Goal: Transaction & Acquisition: Download file/media

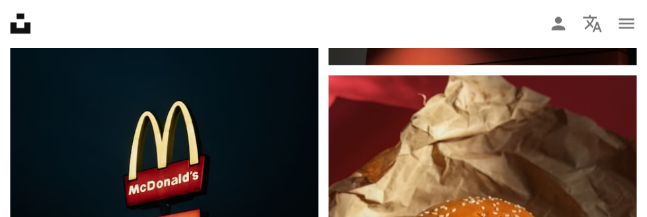
scroll to position [2055, 0]
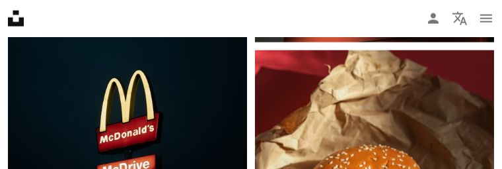
click at [132, 121] on img at bounding box center [127, 119] width 239 height 272
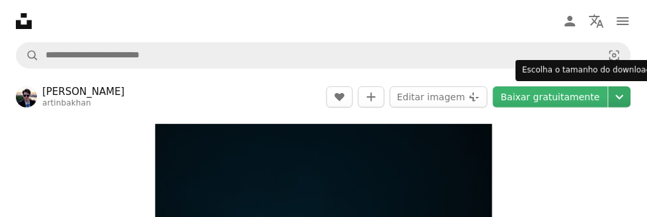
click at [616, 89] on icon "Chevron down" at bounding box center [619, 97] width 21 height 16
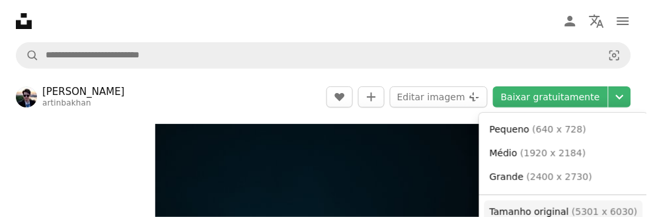
click at [572, 211] on span "( 5301 x 6030 )" at bounding box center [604, 212] width 65 height 11
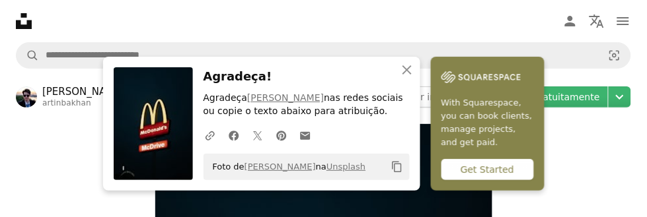
click at [395, 163] on icon "Copiar para a área de transferência" at bounding box center [396, 167] width 9 height 11
click at [597, 100] on link "Baixar gratuitamente" at bounding box center [550, 97] width 115 height 21
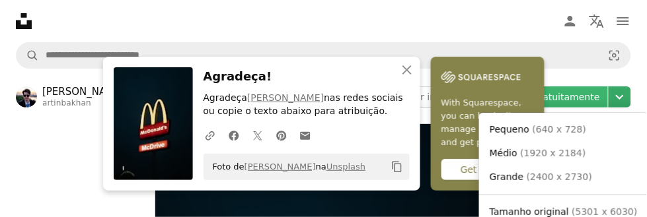
click at [628, 98] on icon "Chevron down" at bounding box center [619, 97] width 21 height 16
click at [570, 207] on span "Tamanho original ( 5301 x 6030 )" at bounding box center [564, 212] width 148 height 13
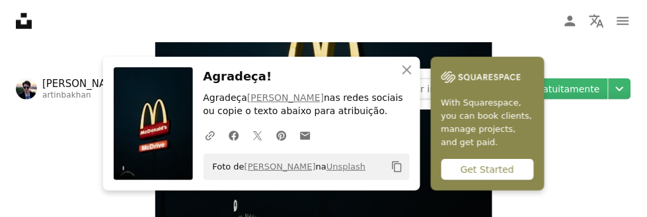
scroll to position [240, 0]
click at [406, 75] on icon "button" at bounding box center [406, 69] width 9 height 9
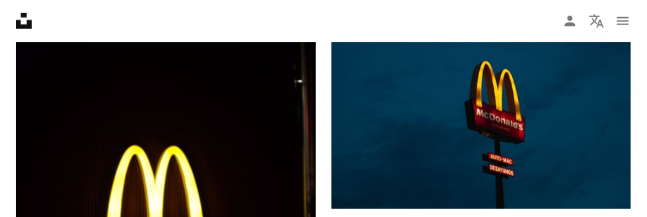
scroll to position [1047, 0]
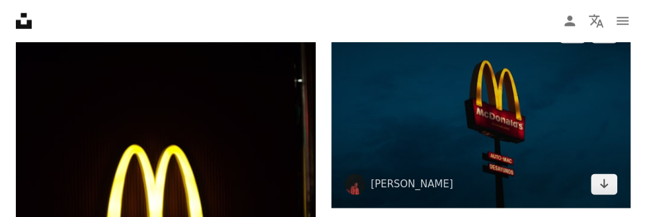
click at [553, 133] on img at bounding box center [482, 109] width 300 height 200
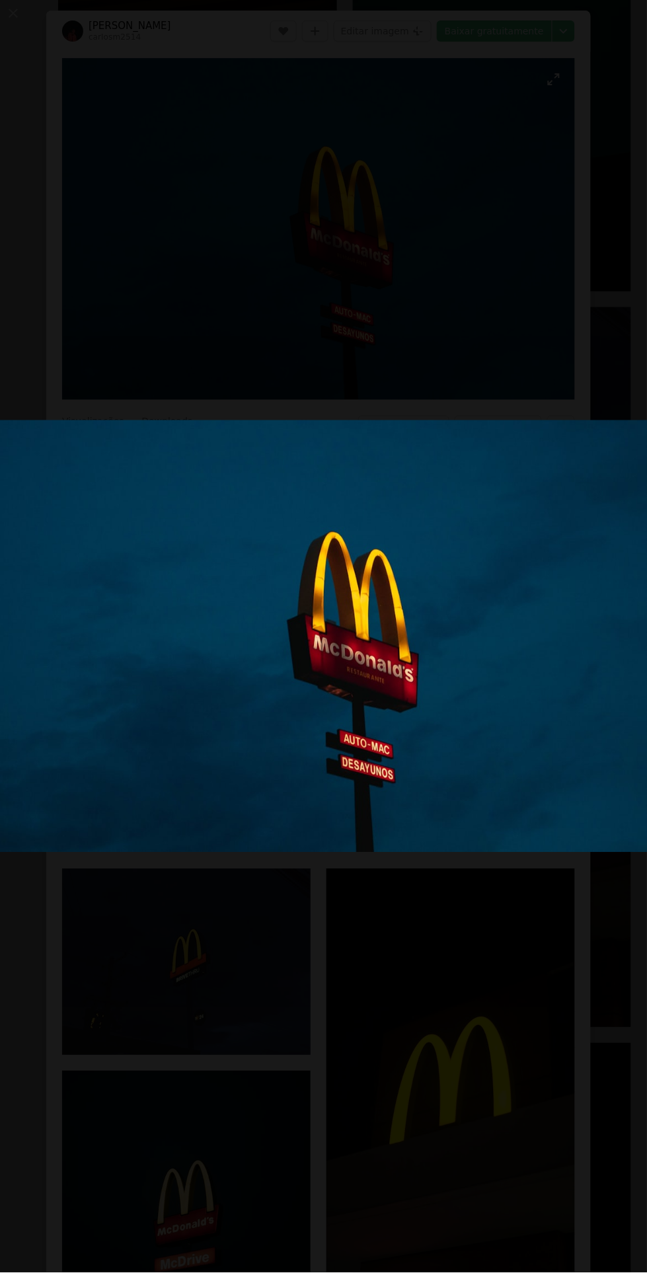
scroll to position [1611, 0]
click at [465, 217] on button "Diminuir esta imagem" at bounding box center [323, 636] width 648 height 1274
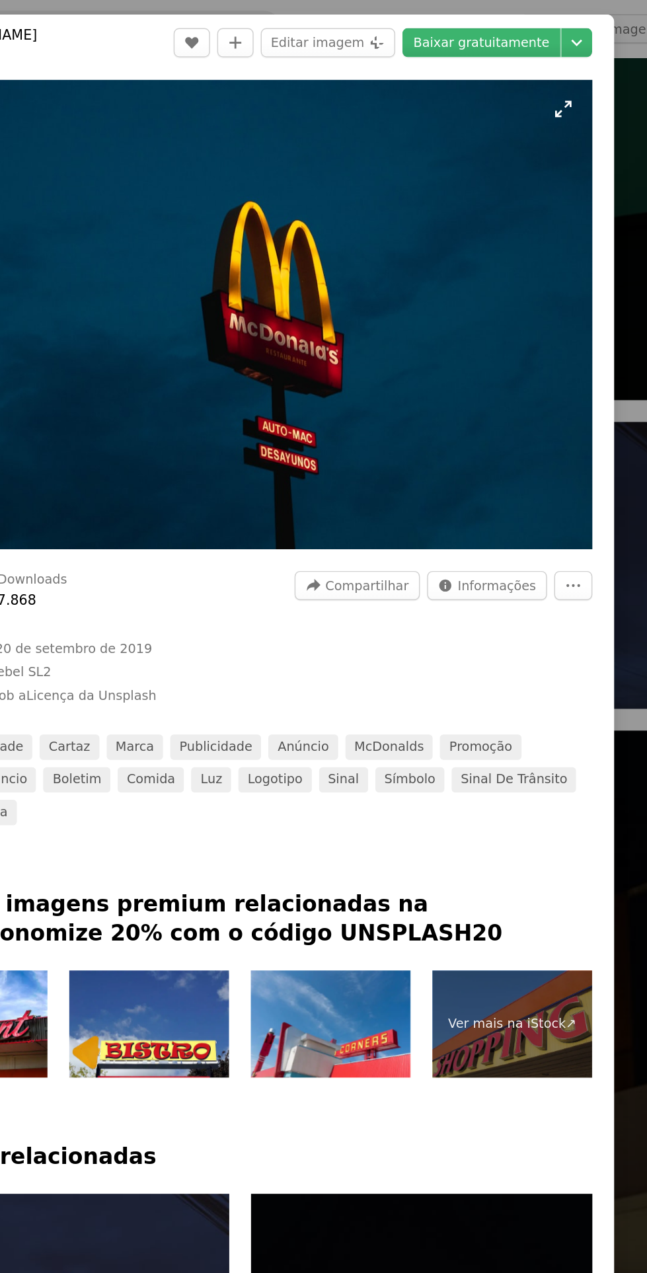
click at [537, 217] on img "Ampliar esta imagem" at bounding box center [318, 229] width 513 height 342
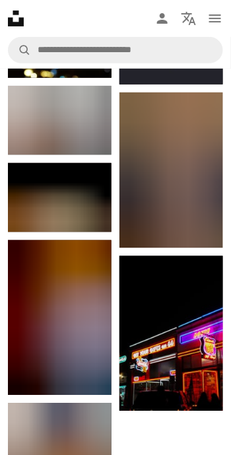
scroll to position [27932, 0]
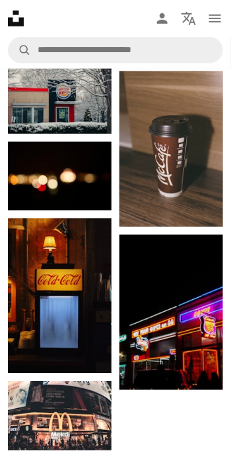
click at [184, 217] on img at bounding box center [172, 313] width 104 height 156
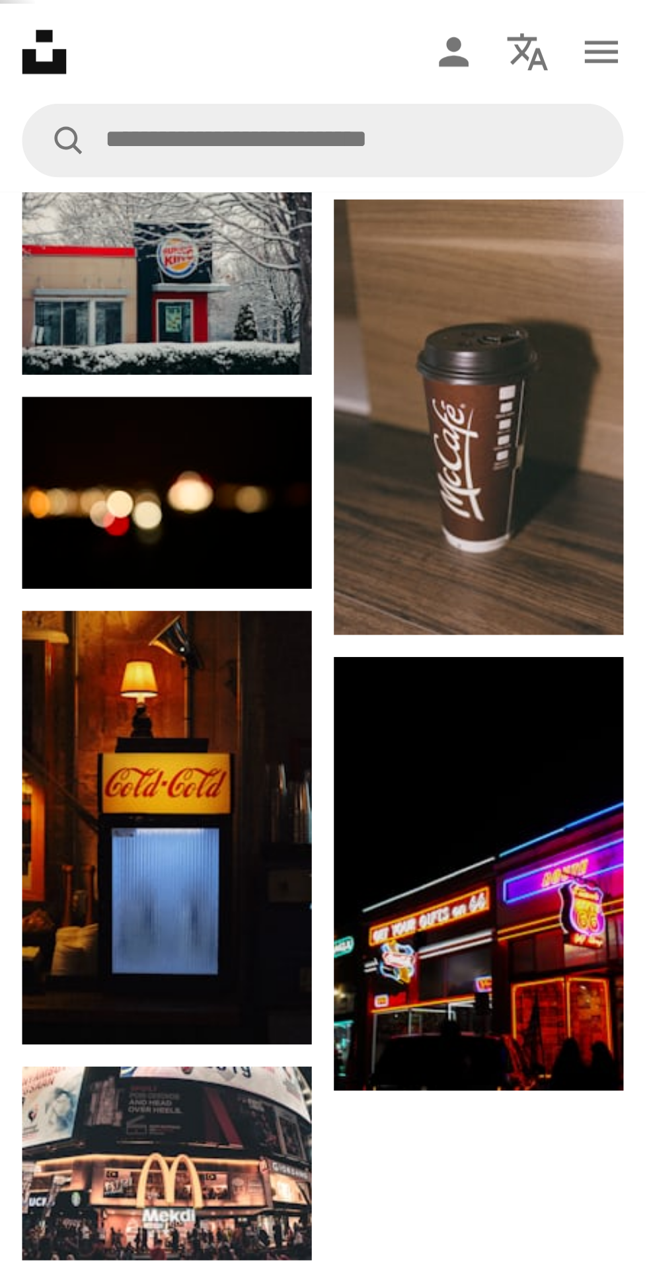
scroll to position [28092, 0]
